Goal: Task Accomplishment & Management: Manage account settings

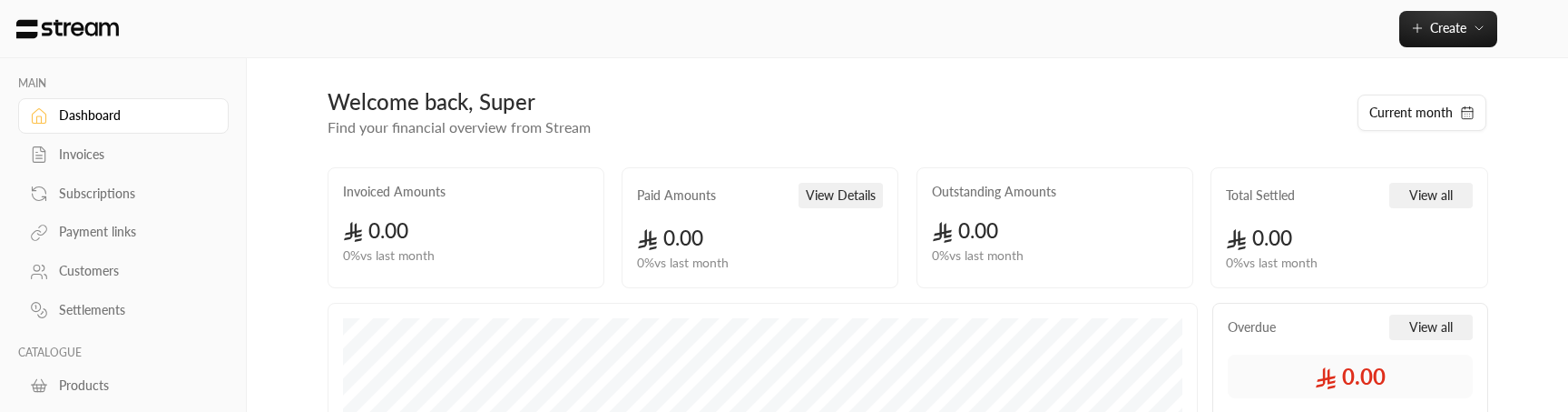
click at [97, 266] on div "Customers" at bounding box center [133, 271] width 147 height 18
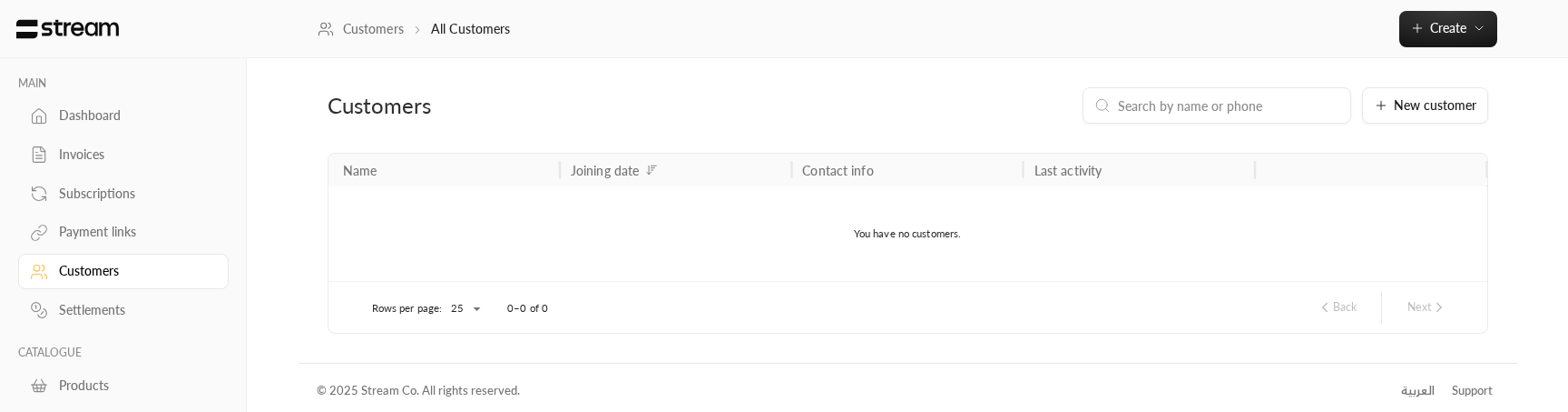
click at [92, 242] on link "Payment links" at bounding box center [123, 232] width 211 height 35
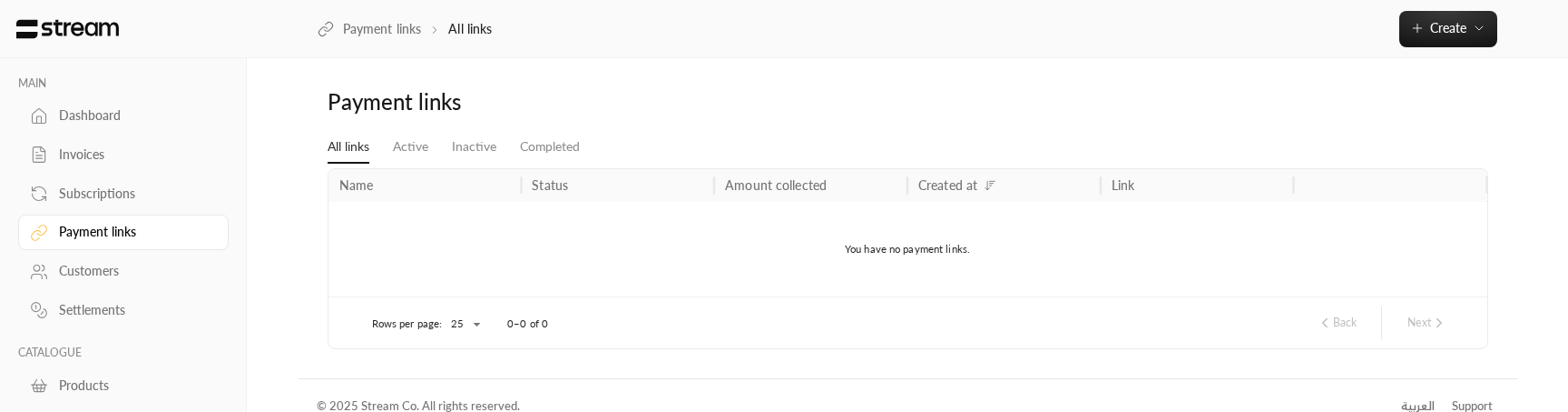
click at [84, 269] on div "Customers" at bounding box center [133, 271] width 147 height 18
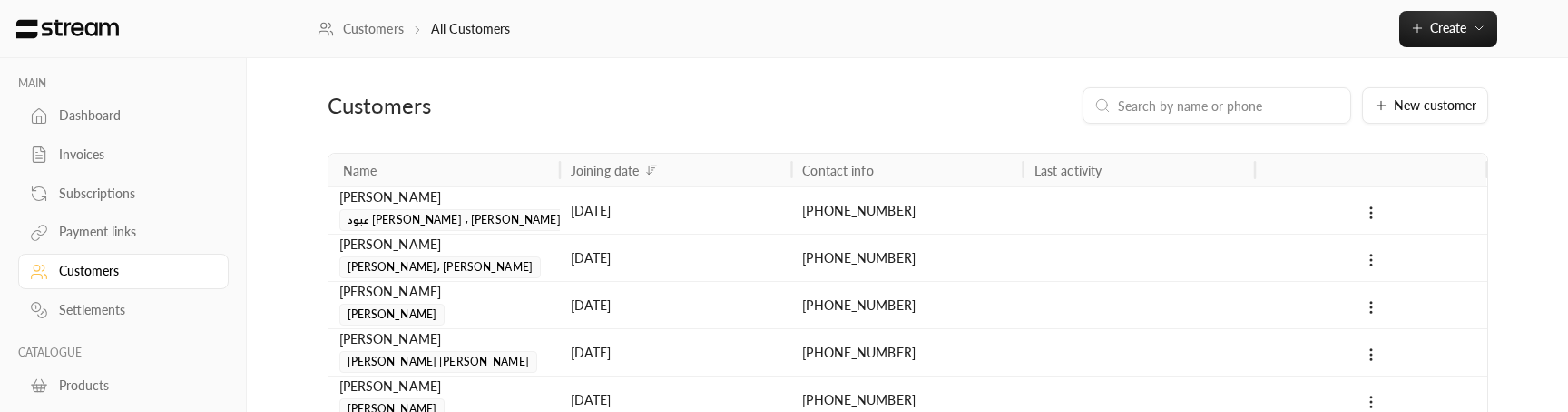
scroll to position [152, 0]
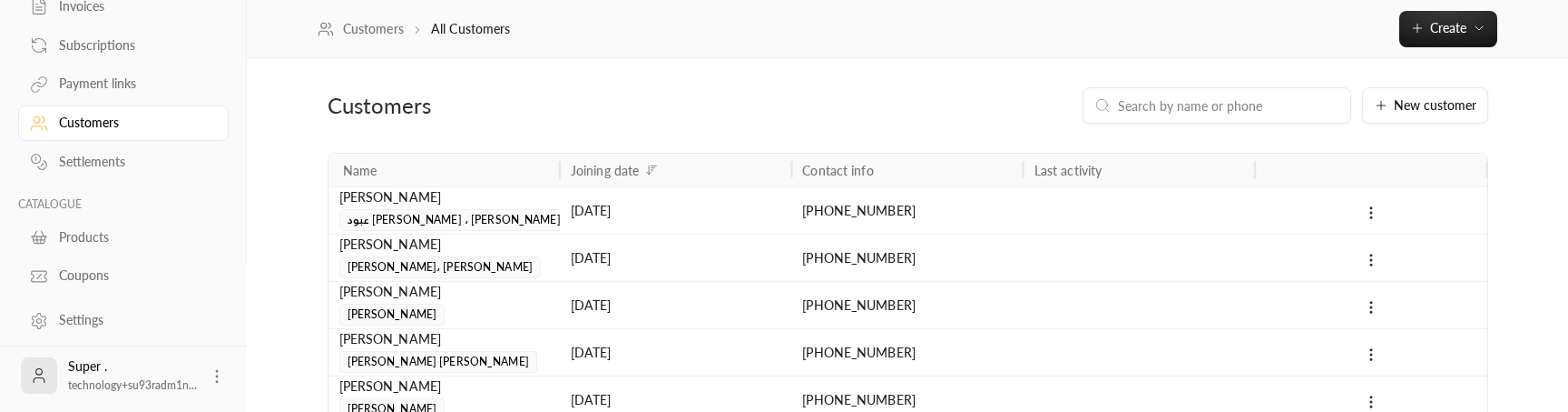
click at [225, 376] on div "Super . technology+su93radm1n..." at bounding box center [123, 375] width 211 height 58
click at [221, 376] on icon at bounding box center [217, 376] width 18 height 18
click at [197, 383] on li "Logout" at bounding box center [189, 375] width 66 height 29
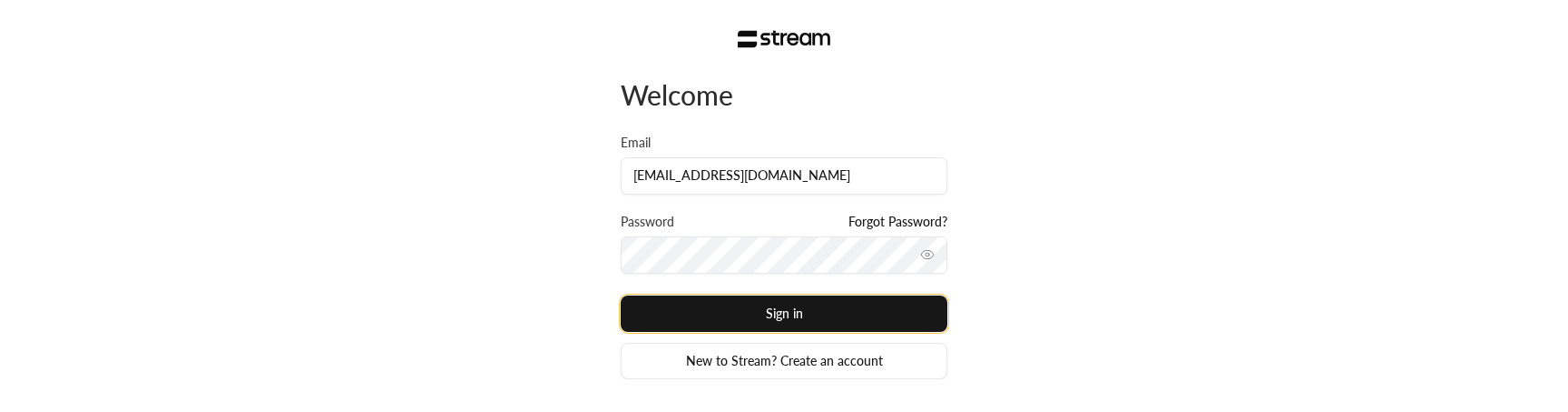
click at [855, 323] on button "Sign in" at bounding box center [784, 312] width 327 height 36
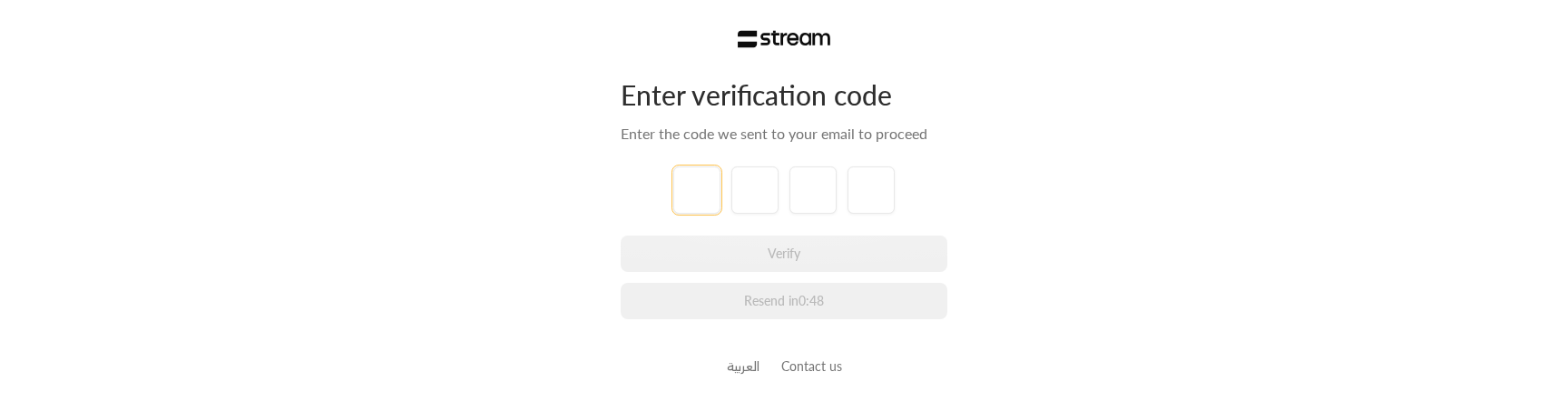
paste input "0"
type input "0"
type input "9"
type input "2"
type input "7"
